Goal: Check status: Check status

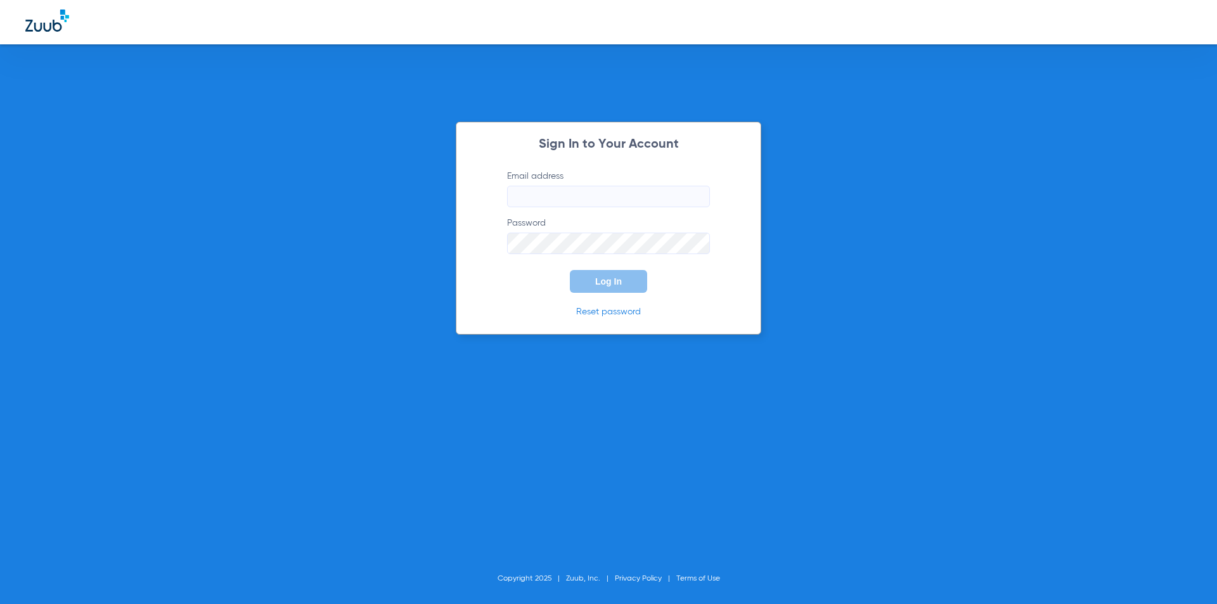
type input "[PERSON_NAME][EMAIL_ADDRESS][PERSON_NAME][DOMAIN_NAME]"
click at [612, 285] on span "Log In" at bounding box center [608, 281] width 27 height 10
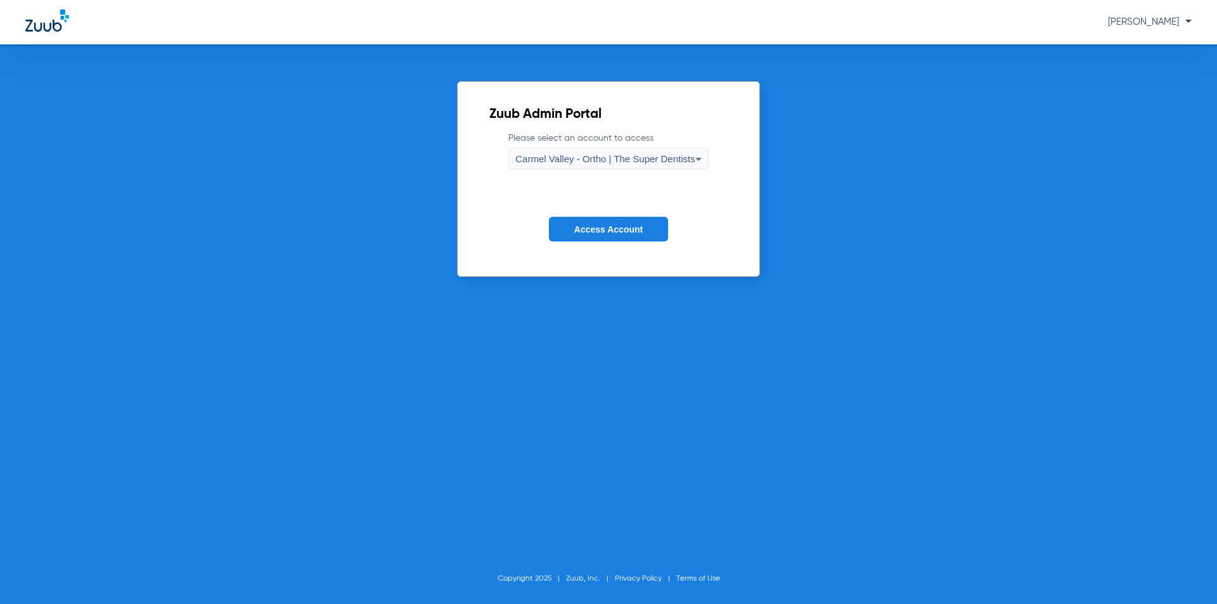
click at [699, 162] on icon at bounding box center [698, 159] width 15 height 15
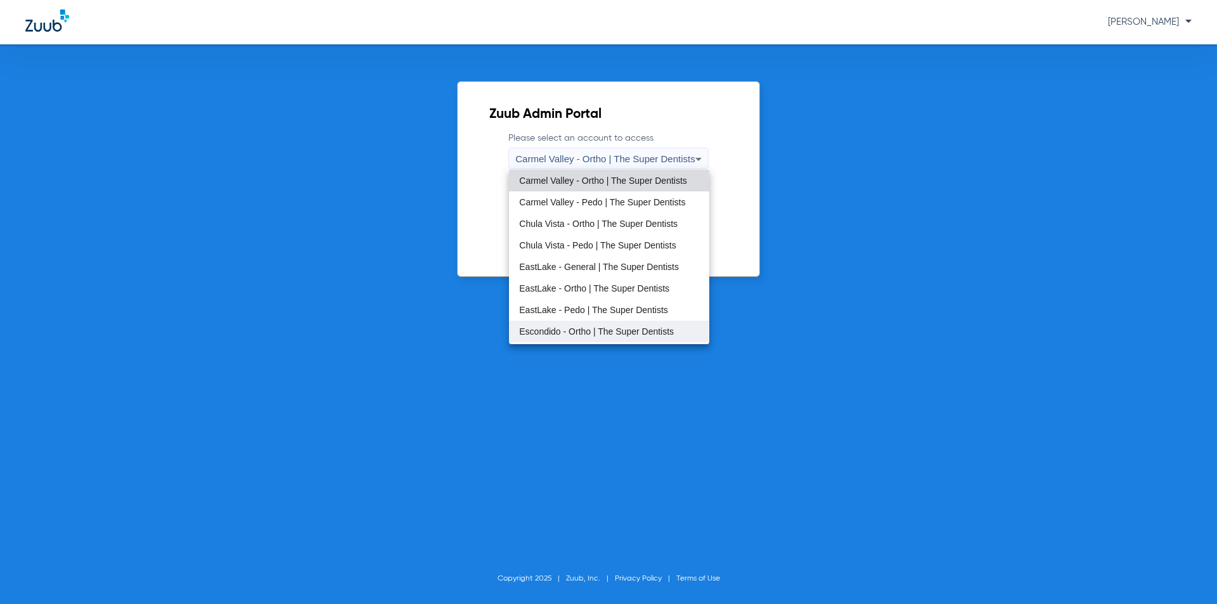
scroll to position [63, 0]
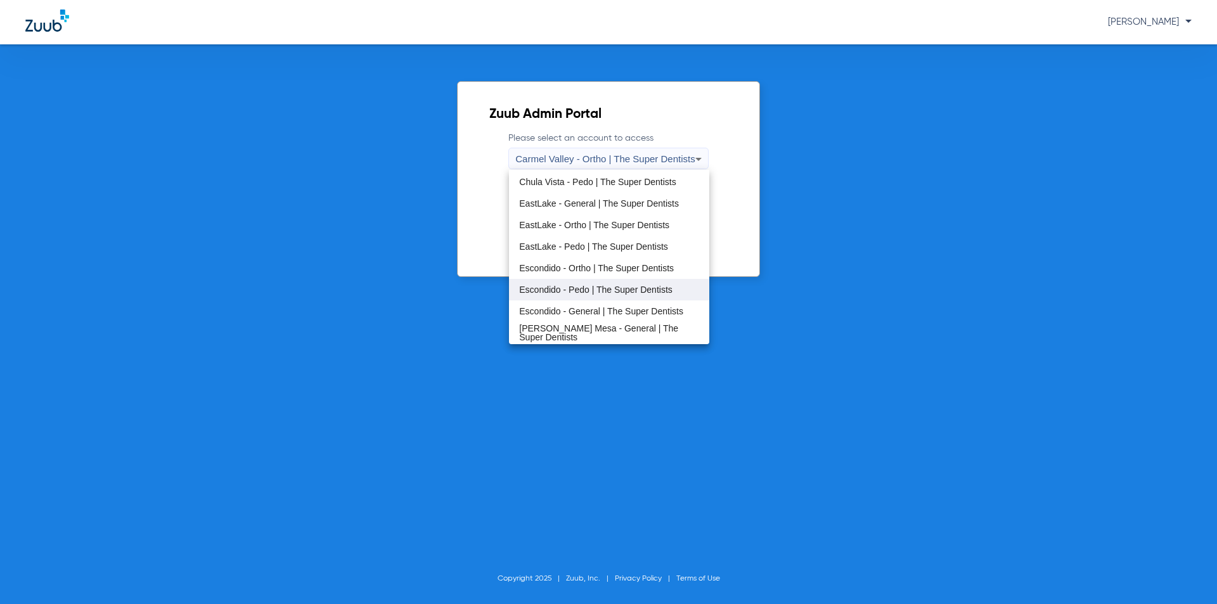
click at [548, 285] on span "Escondido - Pedo | The Super Dentists" at bounding box center [595, 289] width 153 height 9
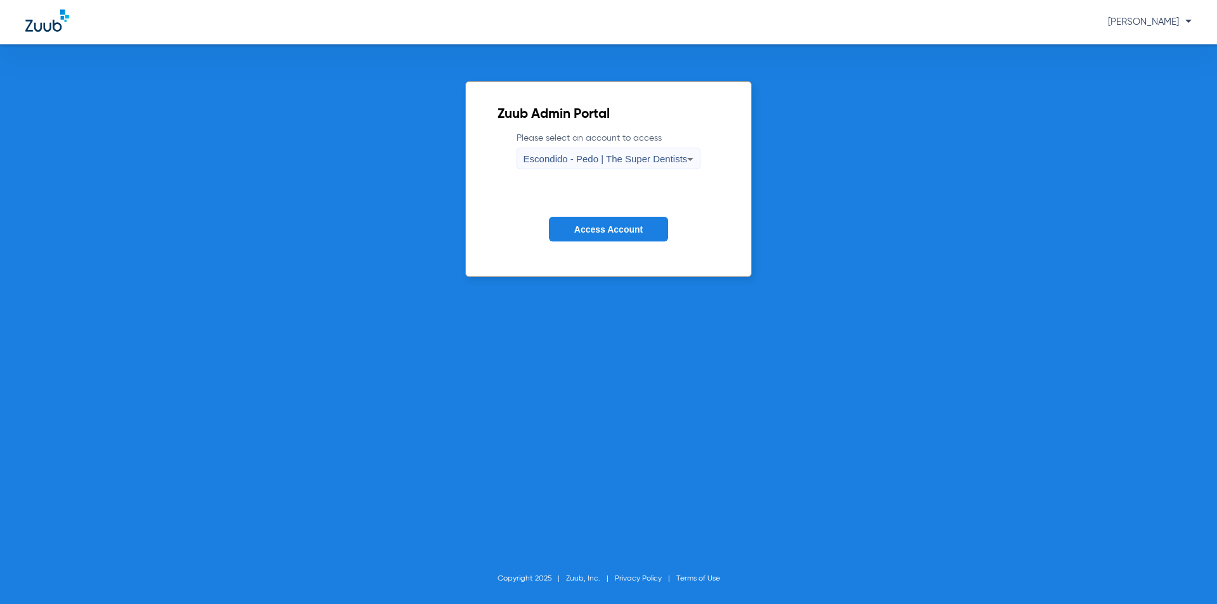
click at [566, 221] on button "Access Account" at bounding box center [608, 229] width 119 height 25
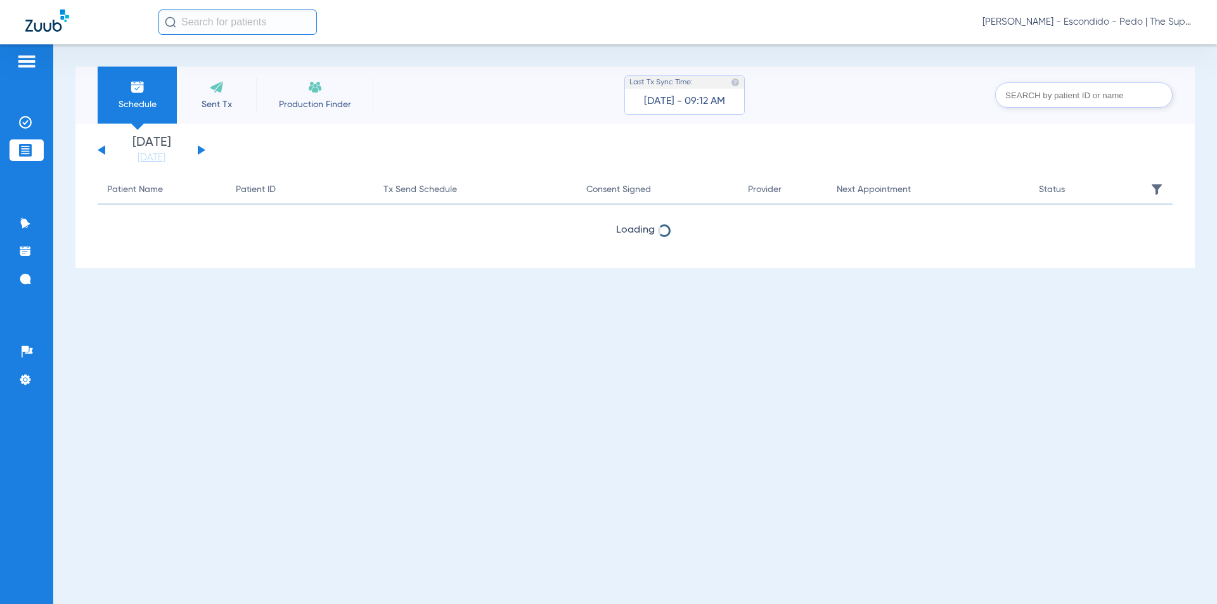
click at [205, 23] on input "text" at bounding box center [238, 22] width 159 height 25
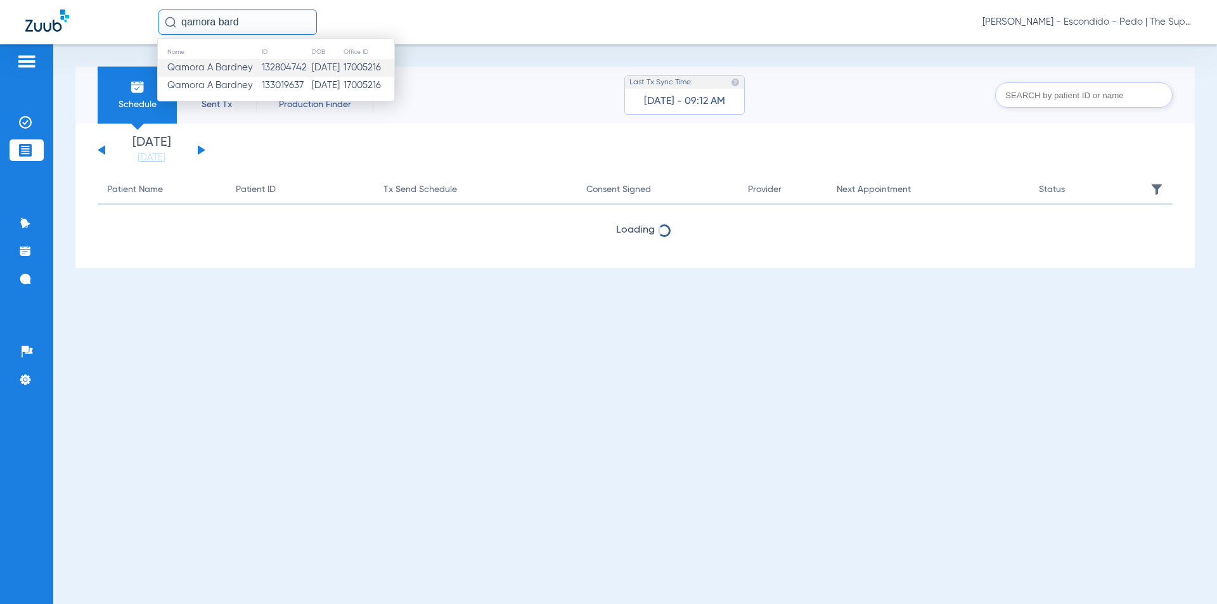
type input "qamora bard"
click at [311, 68] on td "[DATE]" at bounding box center [327, 68] width 32 height 18
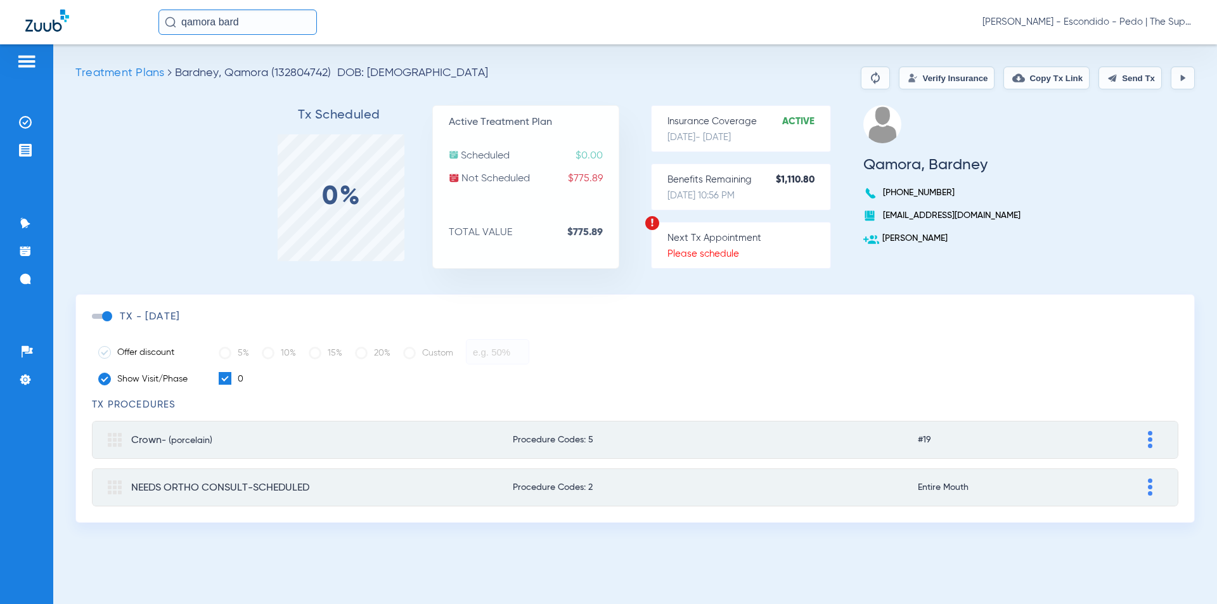
click at [899, 75] on button "Verify Insurance" at bounding box center [947, 78] width 96 height 23
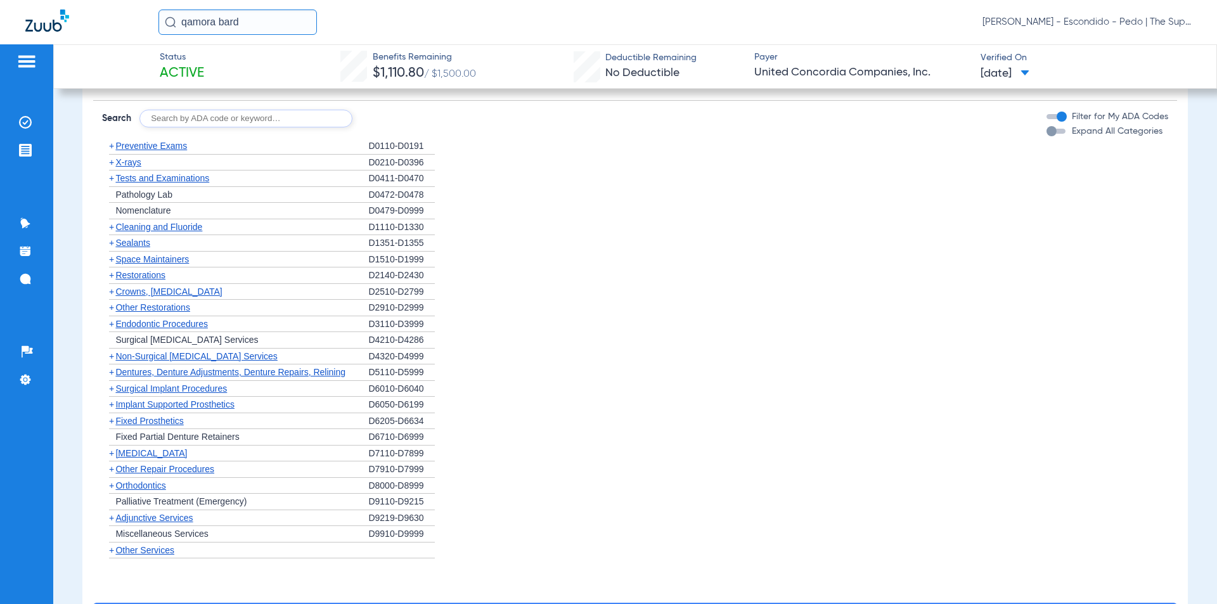
scroll to position [951, 0]
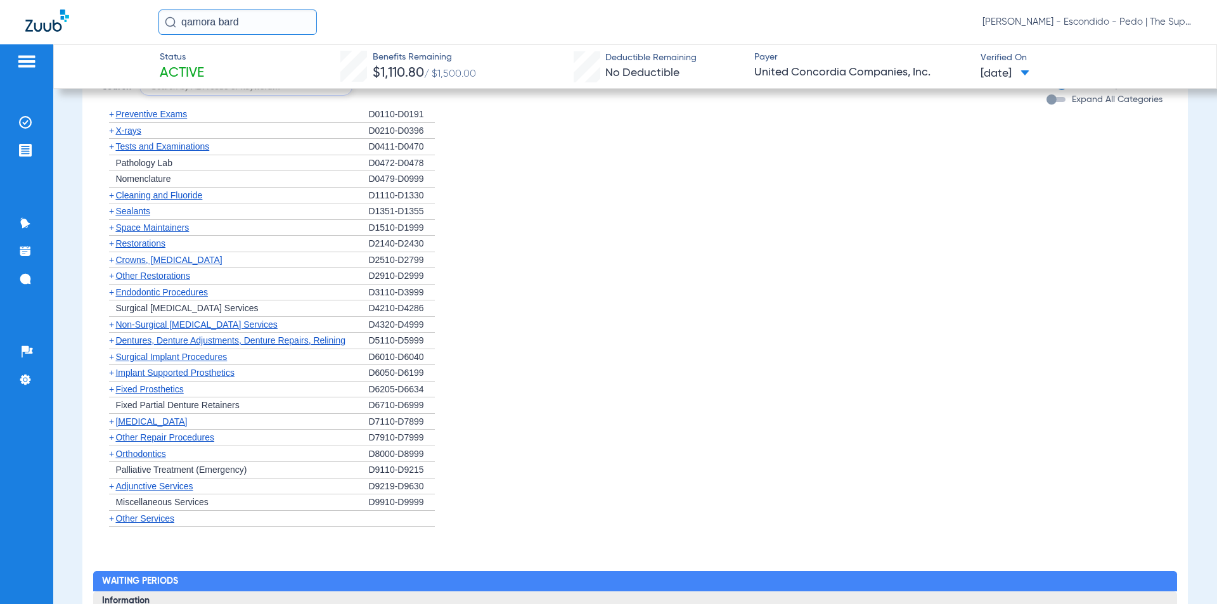
click at [136, 262] on span "Crowns, [MEDICAL_DATA]" at bounding box center [168, 260] width 107 height 10
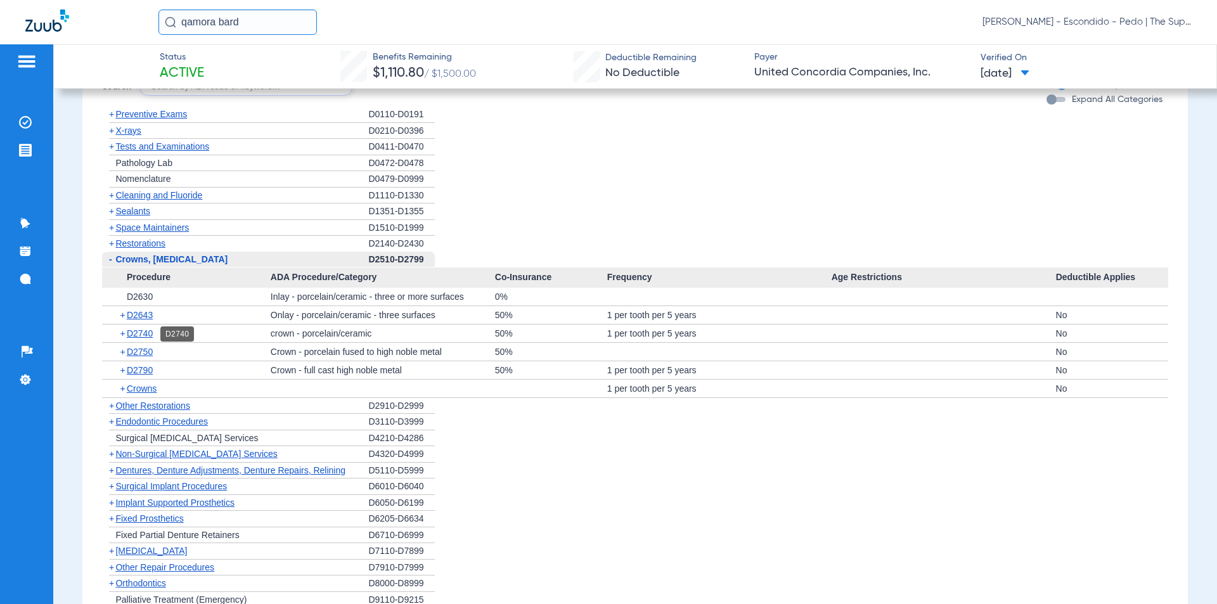
click at [141, 335] on span "D2740" at bounding box center [140, 333] width 26 height 10
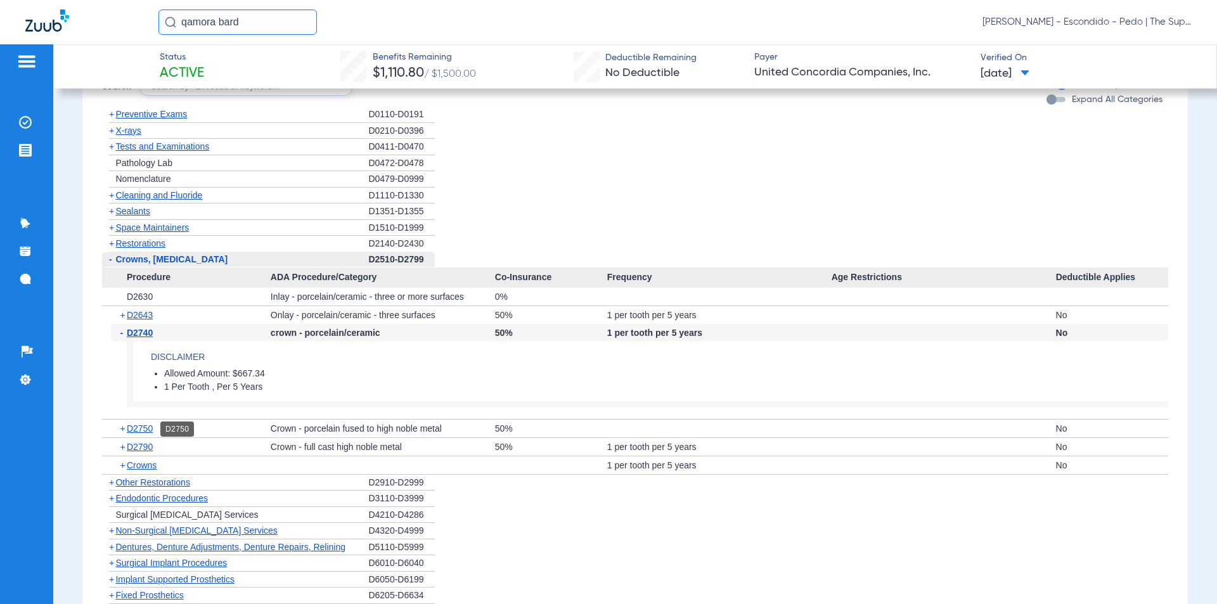
click at [145, 430] on span "D2750" at bounding box center [140, 429] width 26 height 10
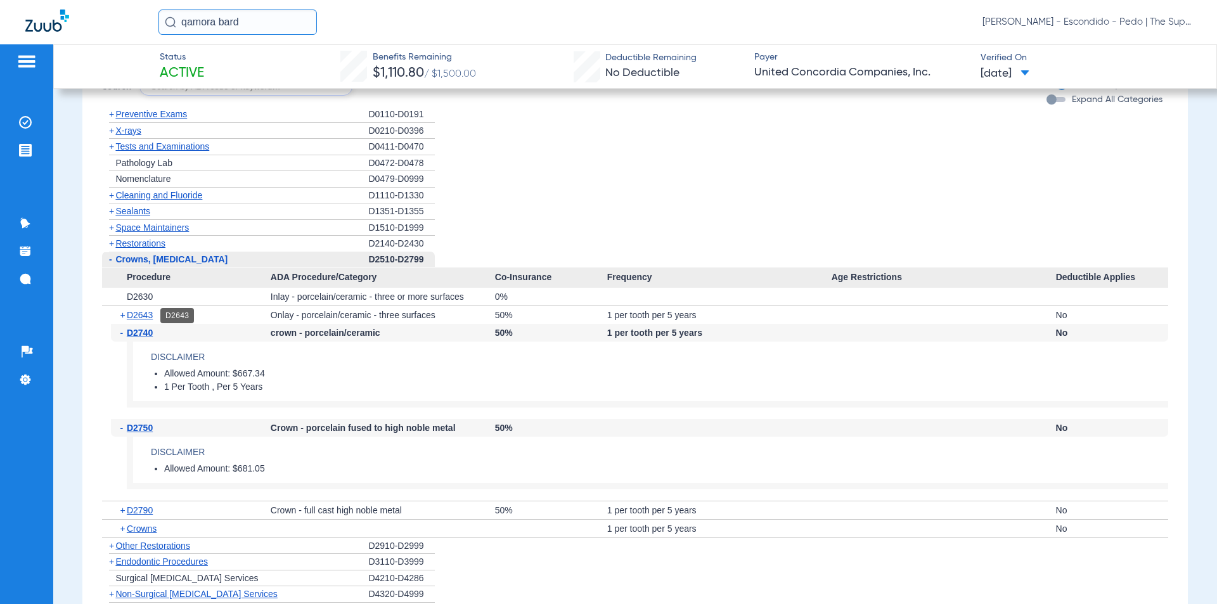
click at [141, 314] on span "D2643" at bounding box center [140, 315] width 26 height 10
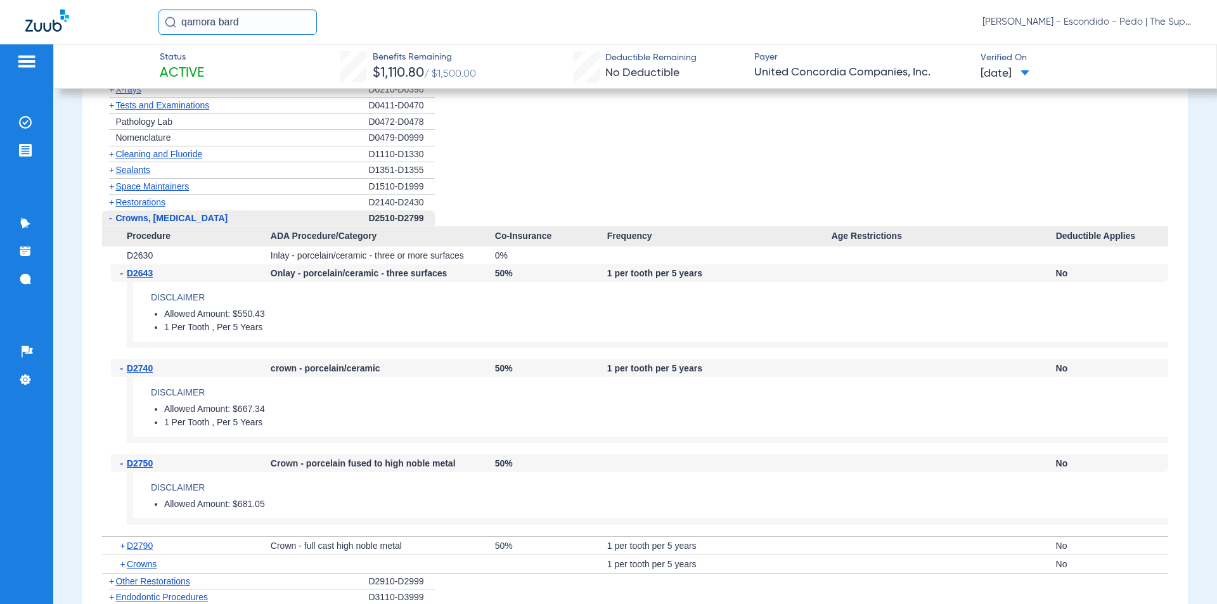
scroll to position [1014, 0]
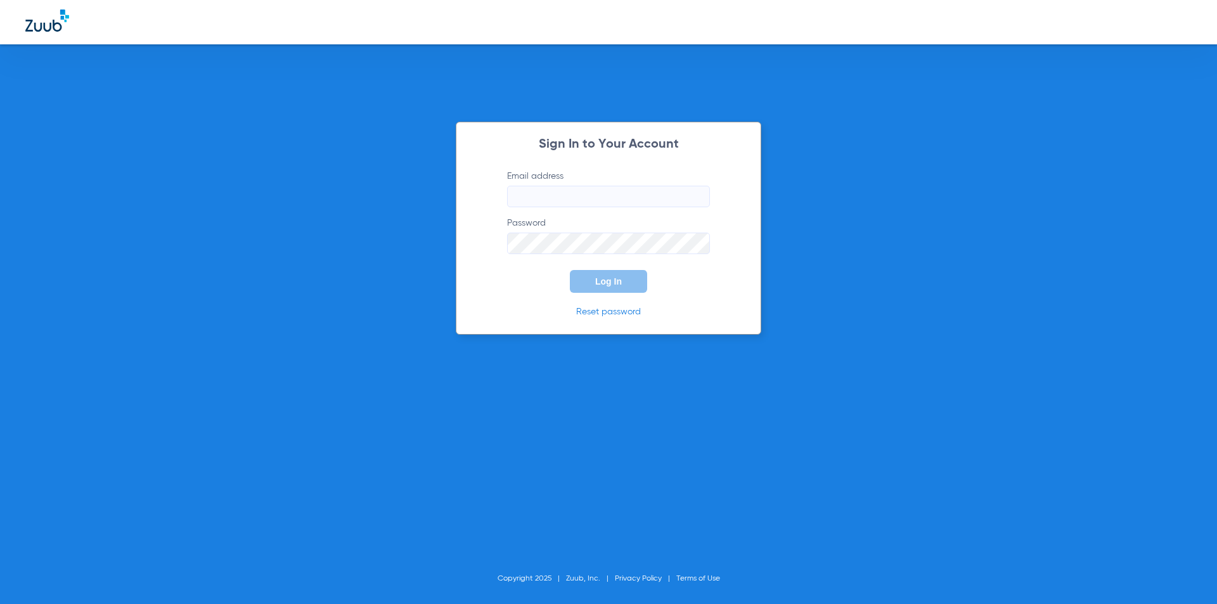
type input "[PERSON_NAME][EMAIL_ADDRESS][PERSON_NAME][DOMAIN_NAME]"
click at [16, 39] on div at bounding box center [608, 22] width 1217 height 44
click at [614, 278] on span "Log In" at bounding box center [608, 281] width 27 height 10
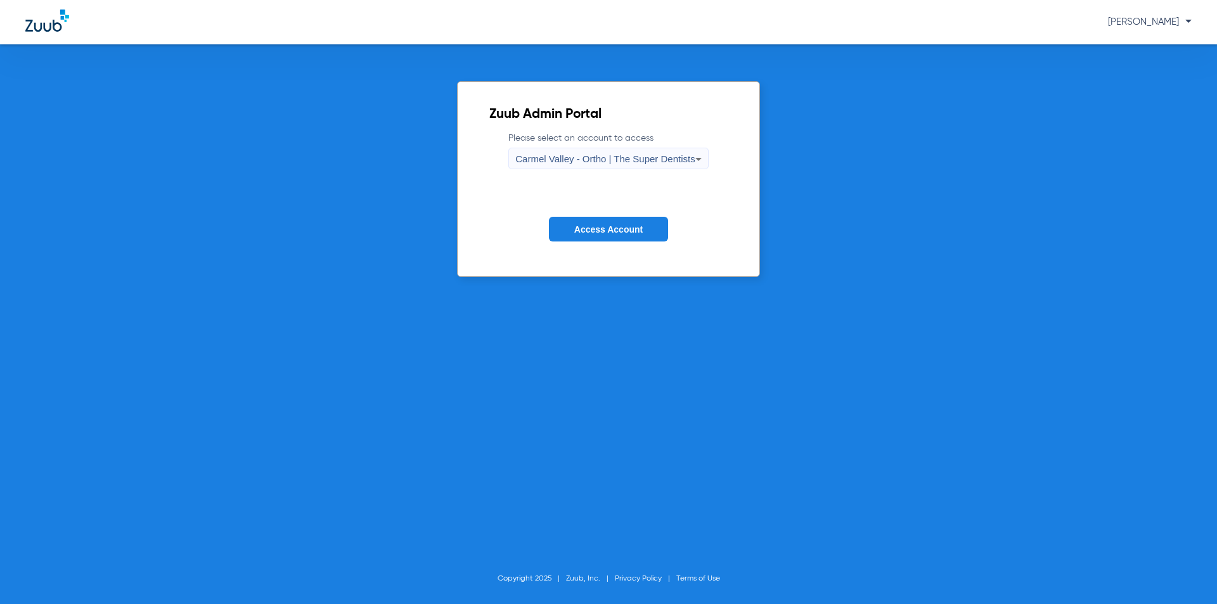
click at [701, 159] on icon at bounding box center [699, 159] width 6 height 3
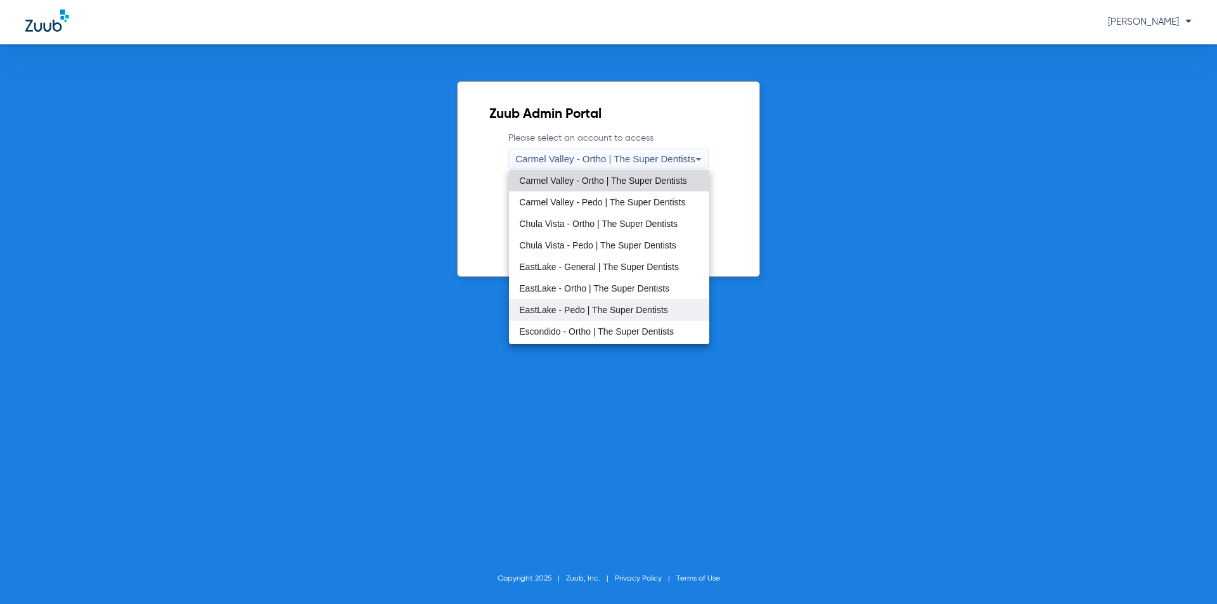
scroll to position [63, 0]
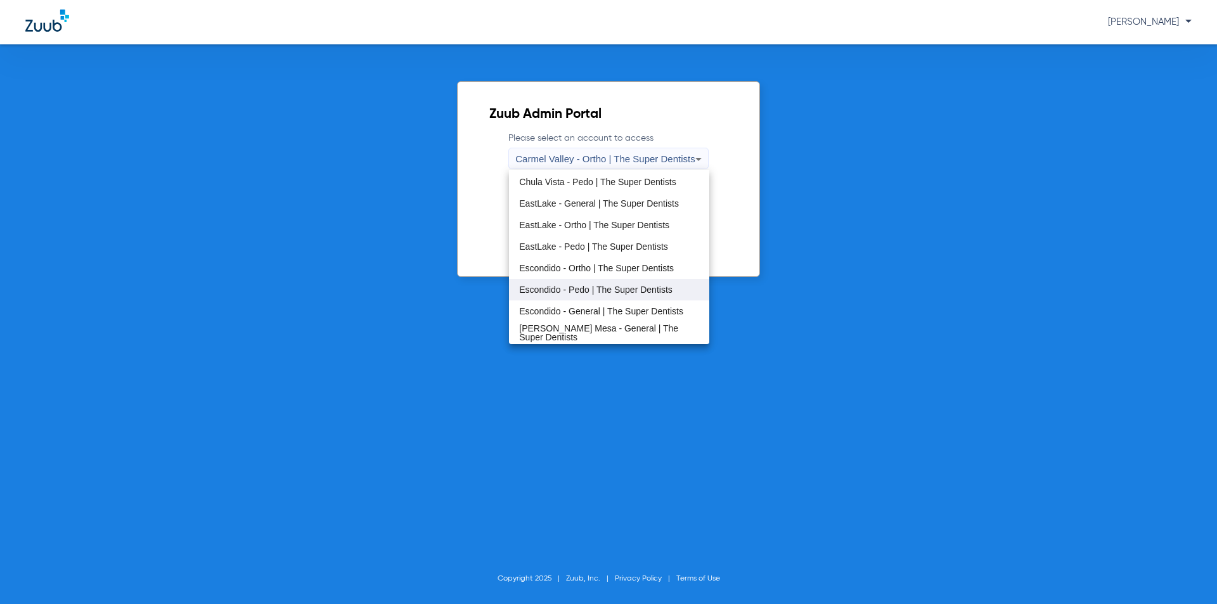
click at [569, 293] on span "Escondido - Pedo | The Super Dentists" at bounding box center [595, 289] width 153 height 9
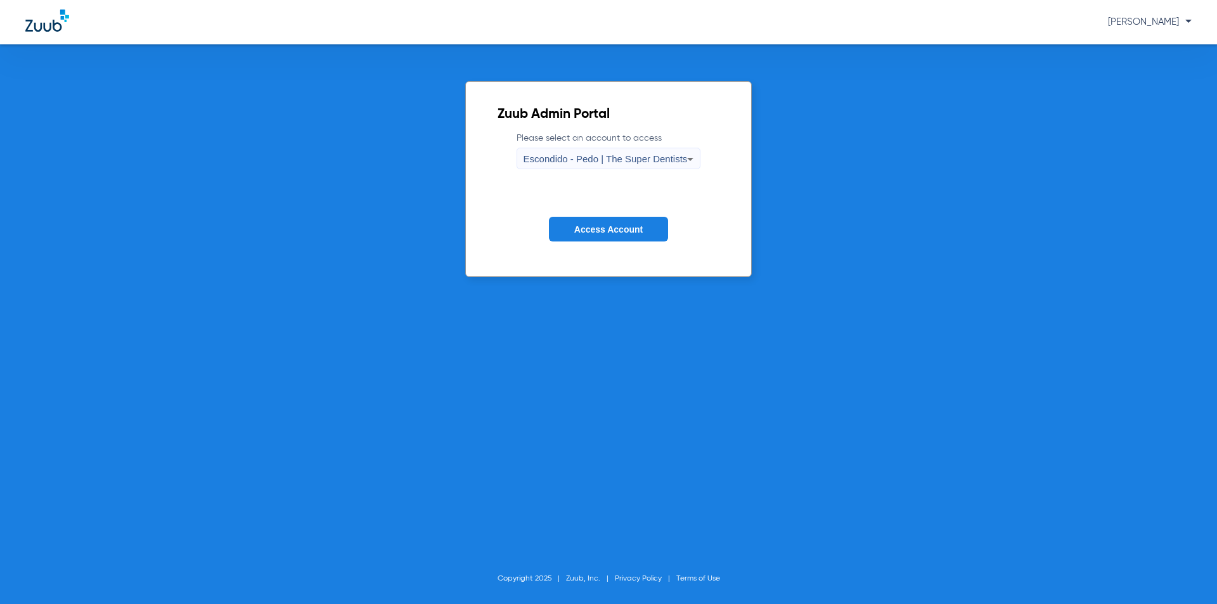
click at [590, 224] on span "Access Account" at bounding box center [608, 229] width 68 height 10
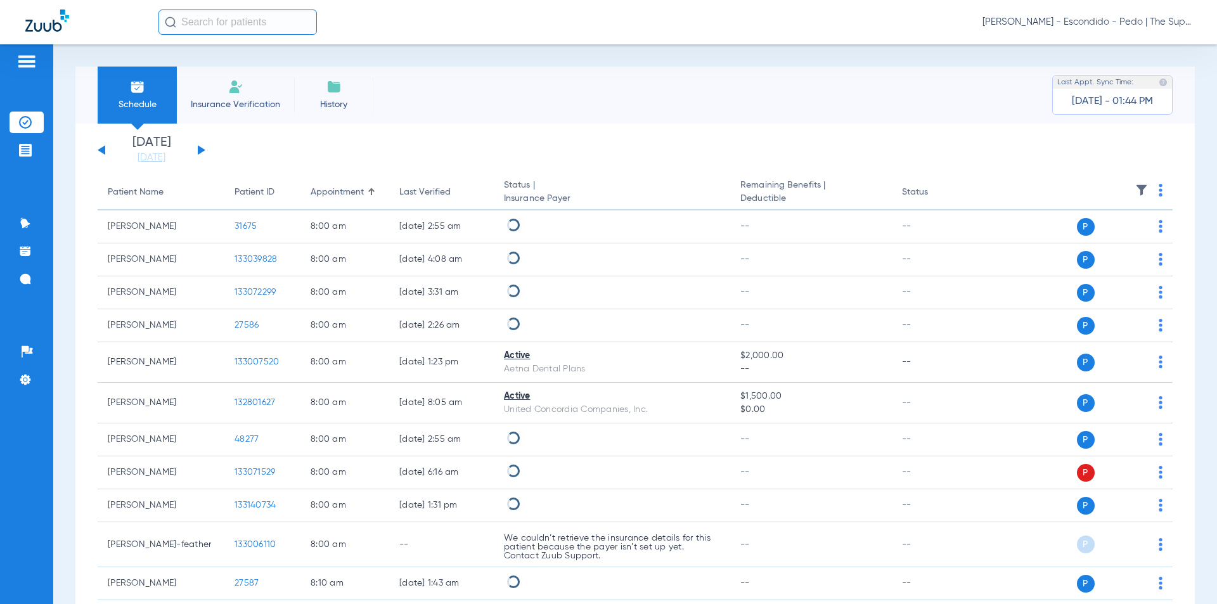
click at [197, 22] on input "text" at bounding box center [238, 22] width 159 height 25
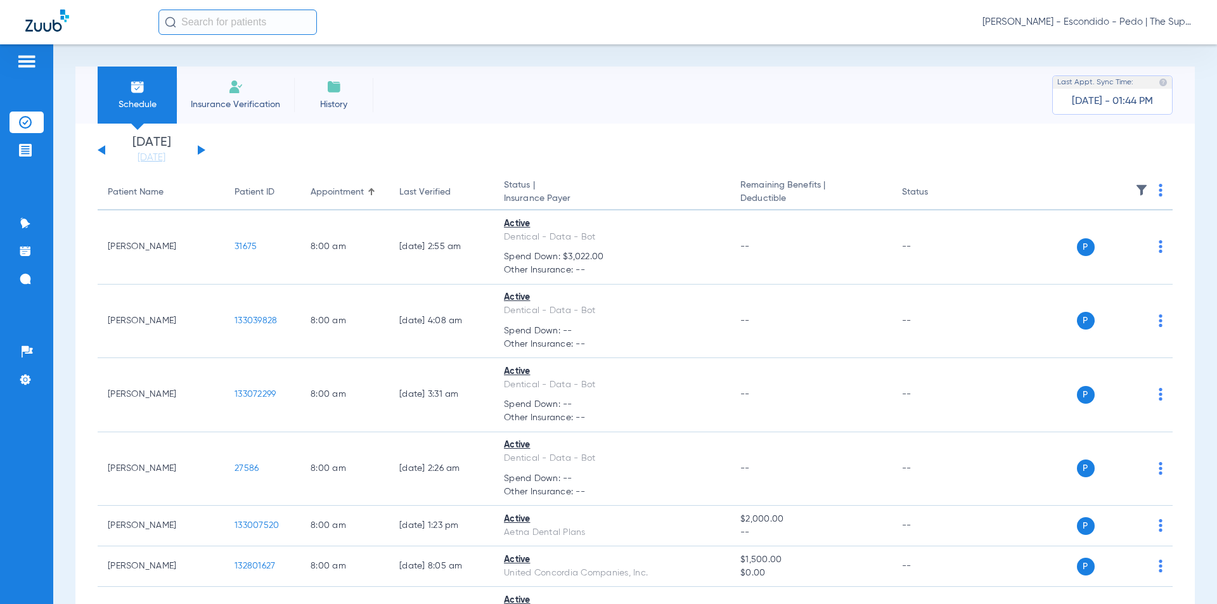
click at [251, 24] on input "text" at bounding box center [238, 22] width 159 height 25
type input "[PERSON_NAME]"
click at [191, 21] on input "[PERSON_NAME]" at bounding box center [238, 22] width 159 height 25
type input "a"
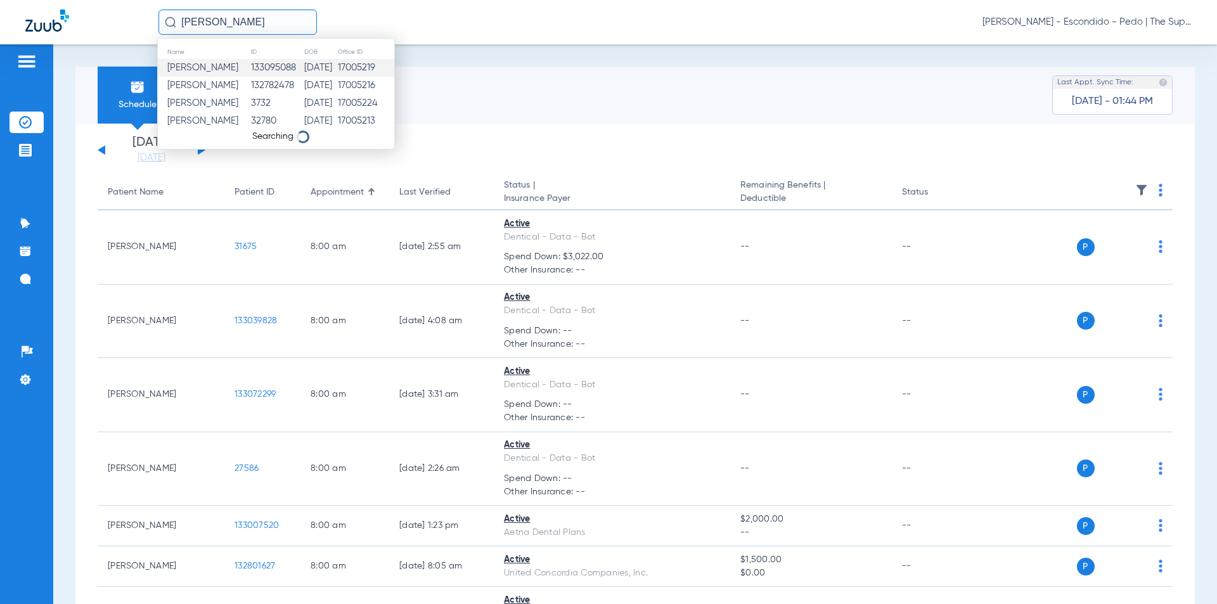
type input "[PERSON_NAME]"
click at [238, 66] on span "[PERSON_NAME]" at bounding box center [202, 68] width 71 height 10
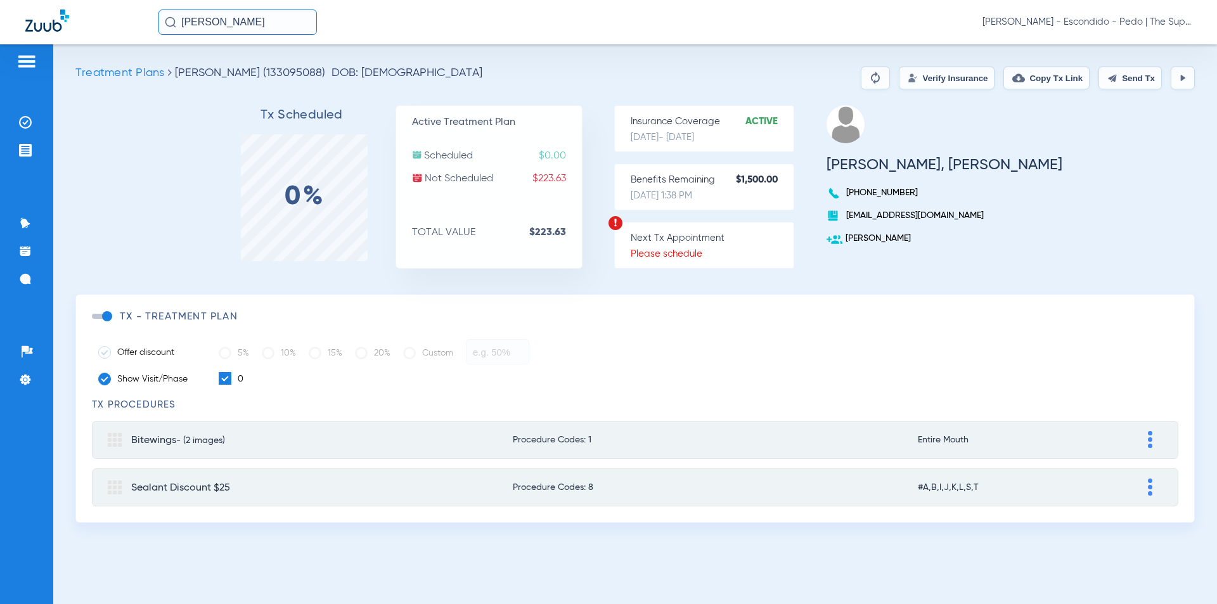
click at [899, 79] on button "Verify Insurance" at bounding box center [947, 78] width 96 height 23
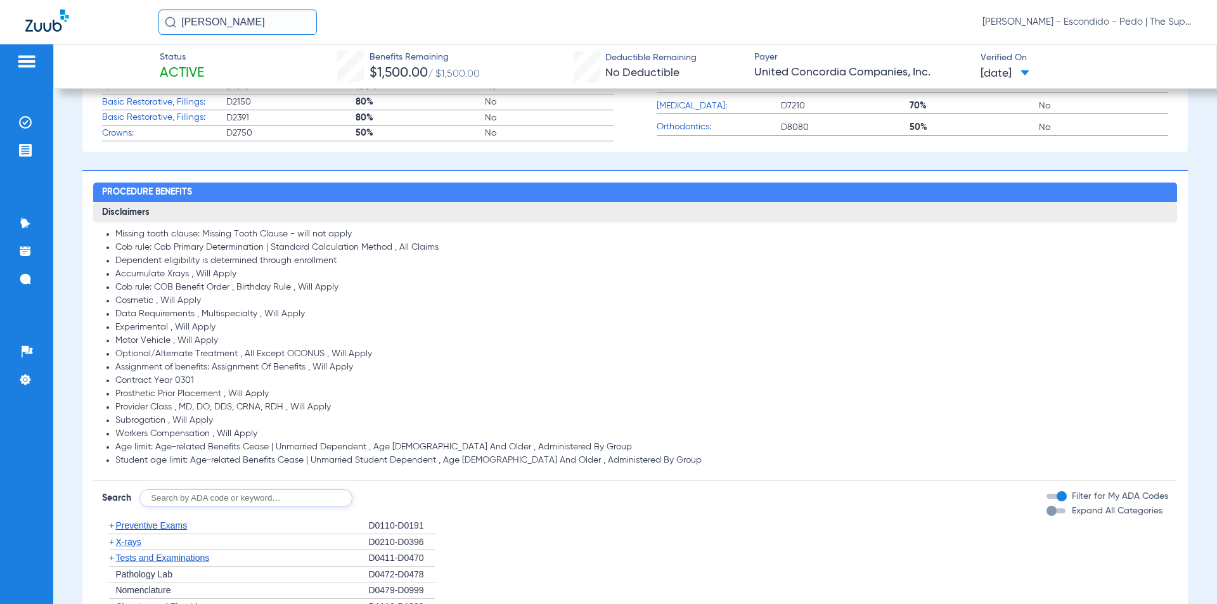
scroll to position [571, 0]
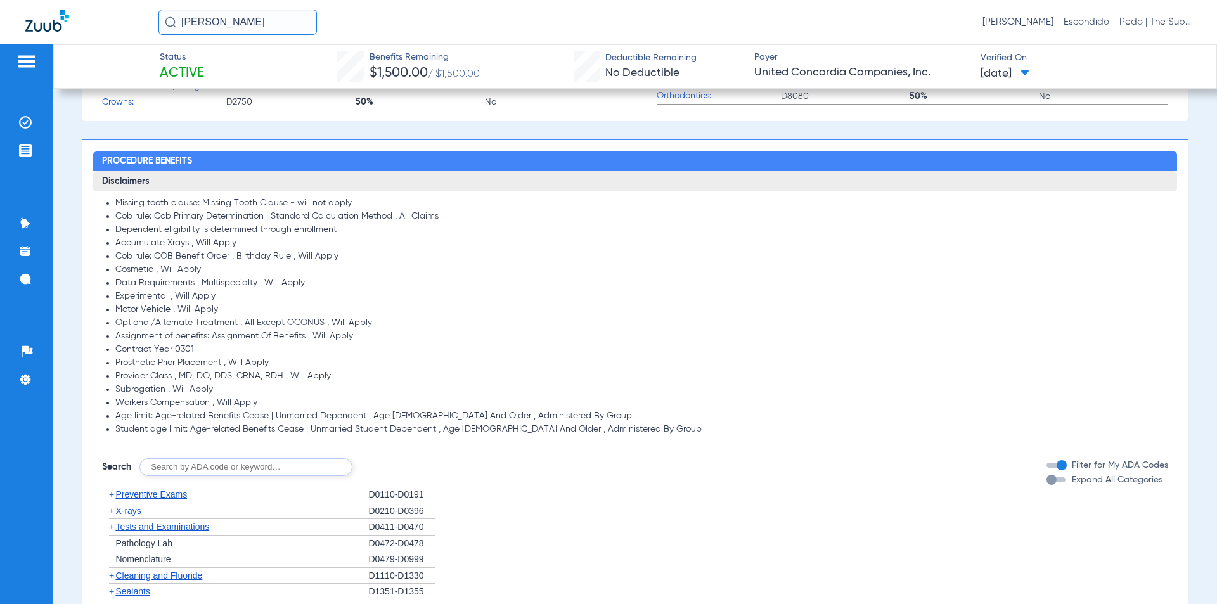
click at [129, 510] on span "X-rays" at bounding box center [127, 511] width 25 height 10
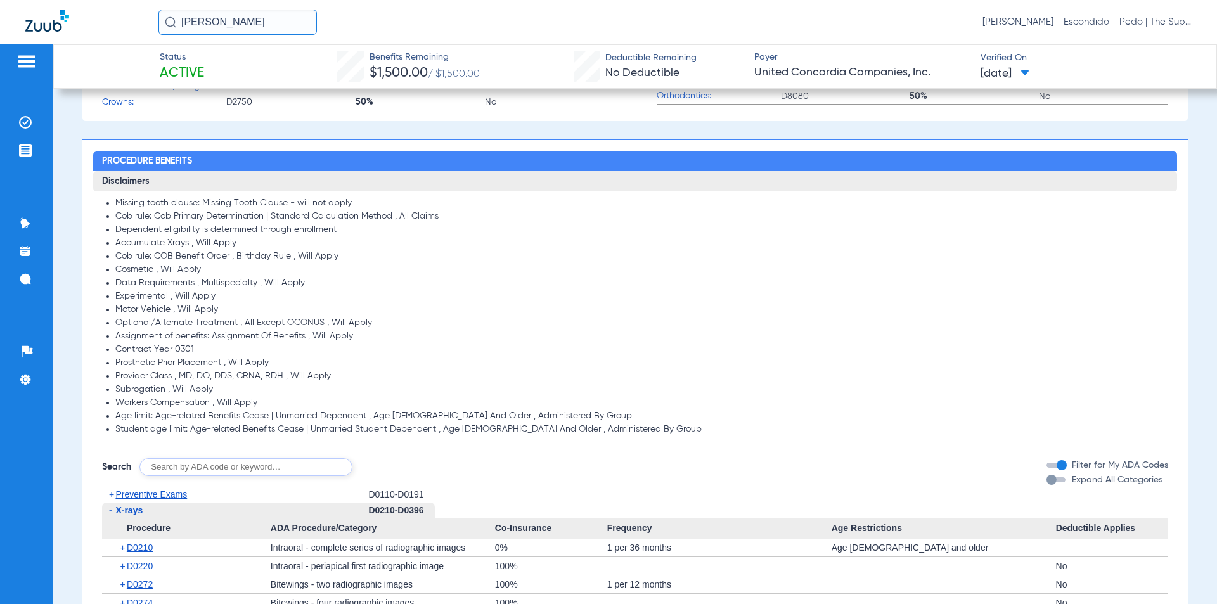
scroll to position [761, 0]
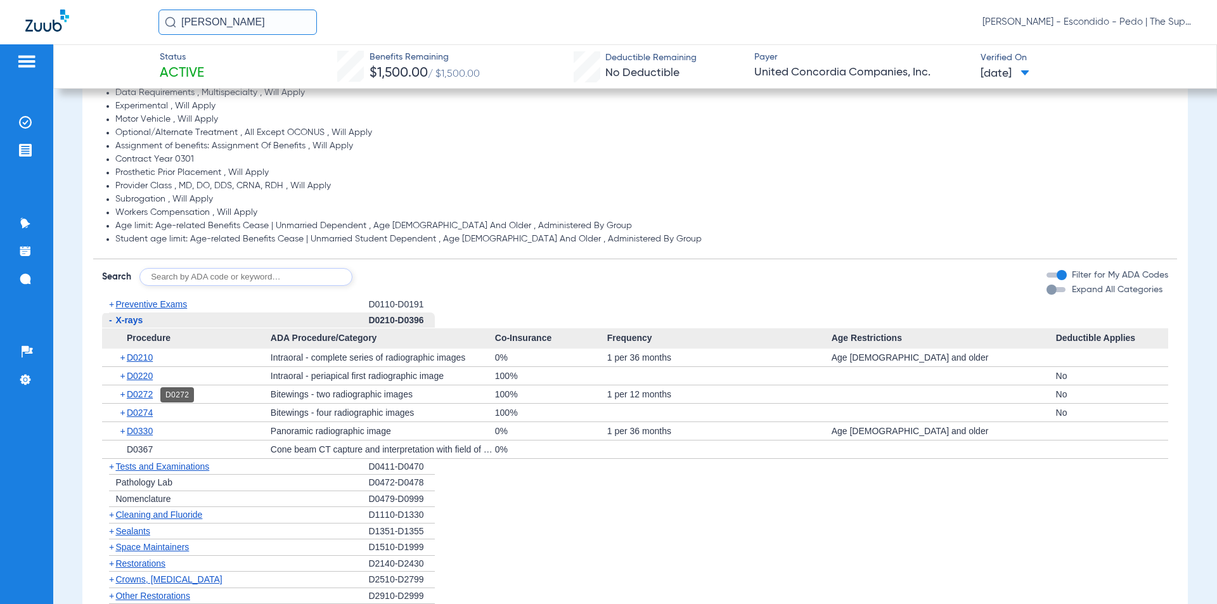
click at [152, 395] on span "D0272" at bounding box center [140, 394] width 26 height 10
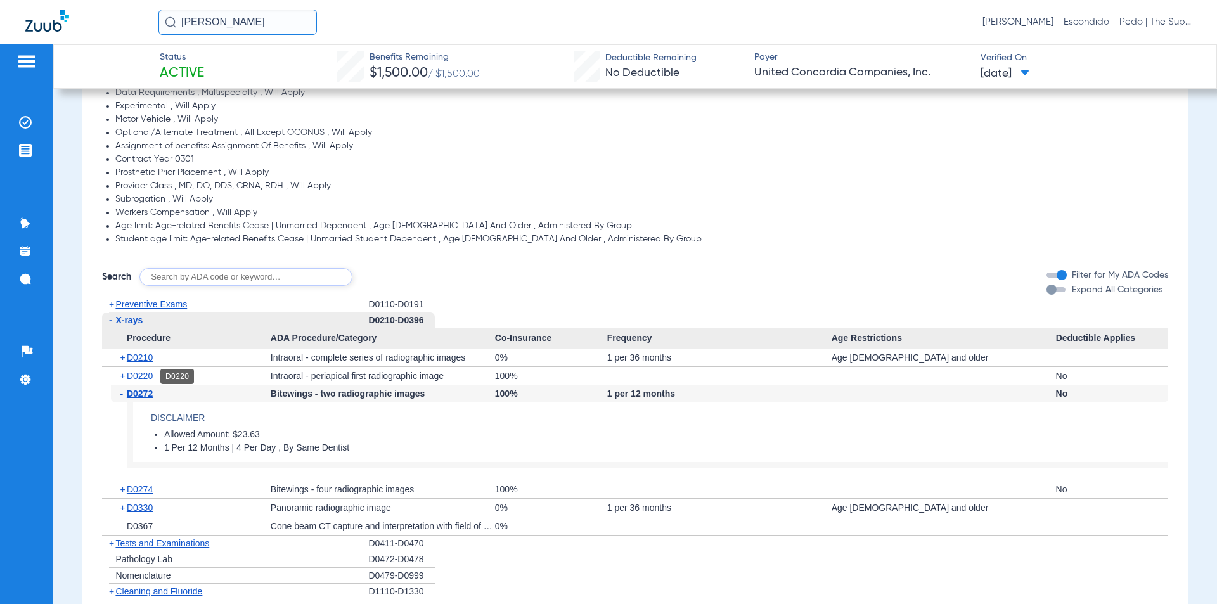
click at [151, 379] on span "D0220" at bounding box center [140, 376] width 26 height 10
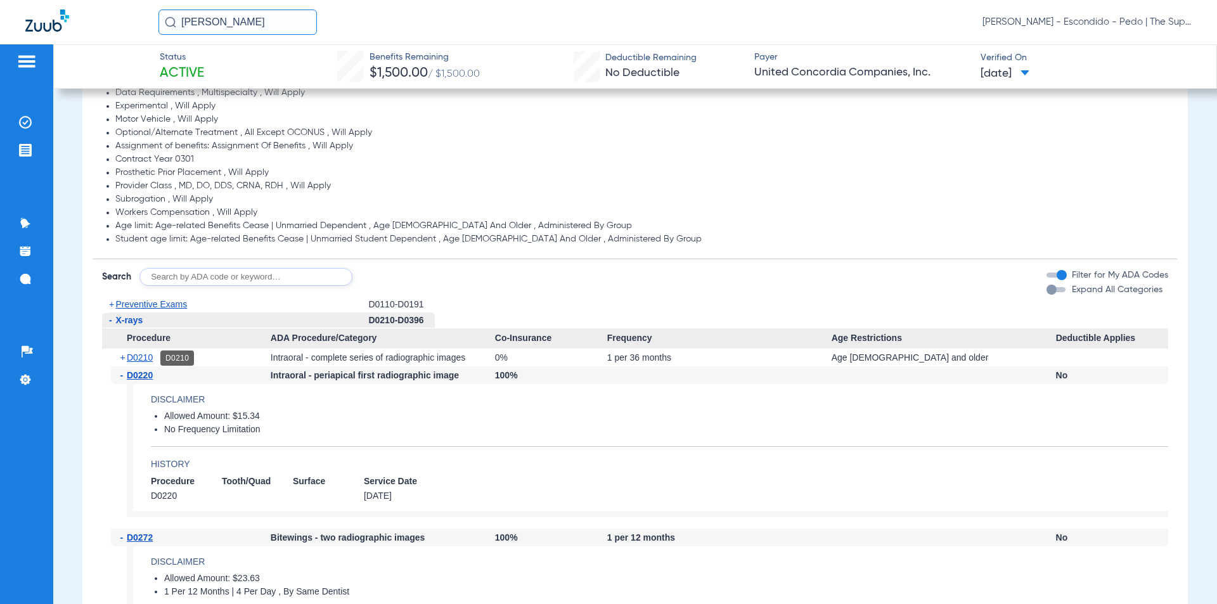
click at [142, 358] on span "D0210" at bounding box center [140, 358] width 26 height 10
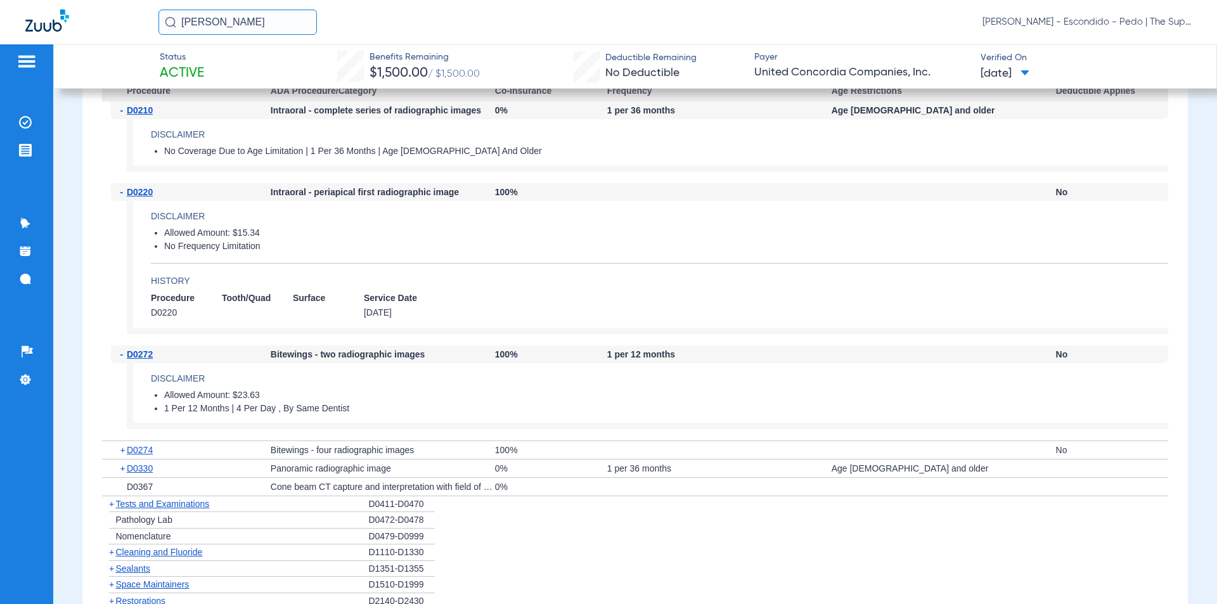
scroll to position [1014, 0]
